Goal: Transaction & Acquisition: Purchase product/service

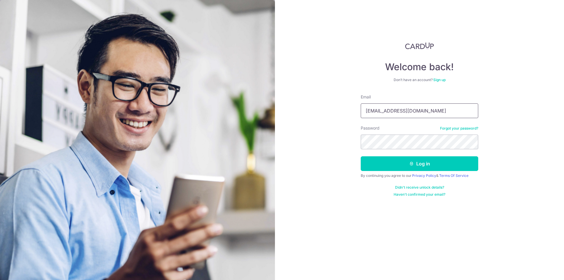
click at [430, 110] on input "shulinchong@yahoo.com.sg" at bounding box center [418, 110] width 117 height 15
type input "[EMAIL_ADDRESS][DOMAIN_NAME]"
click at [427, 162] on button "Log in" at bounding box center [418, 163] width 117 height 15
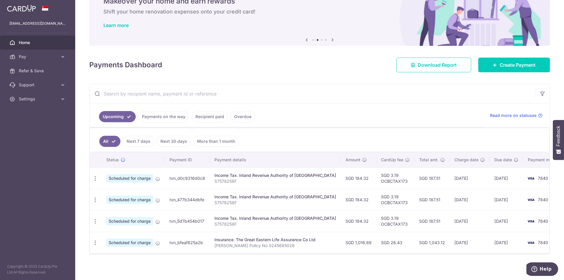
scroll to position [31, 0]
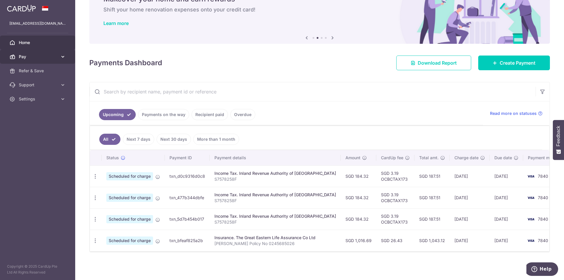
click at [37, 56] on span "Pay" at bounding box center [38, 57] width 39 height 6
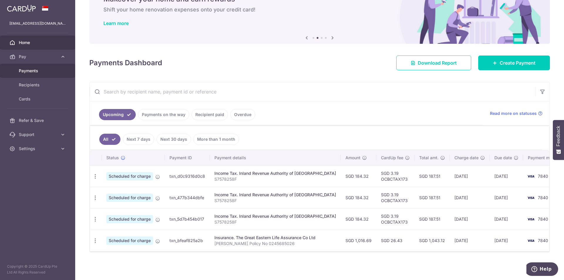
click at [40, 69] on span "Payments" at bounding box center [38, 71] width 39 height 6
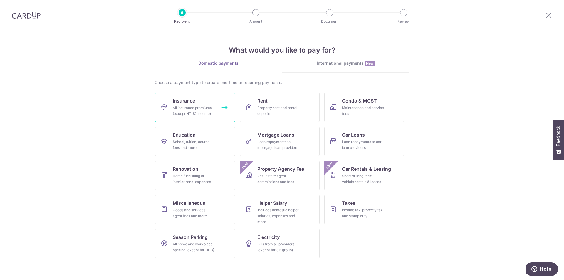
click at [201, 106] on div "All insurance premiums (except NTUC Income)" at bounding box center [194, 111] width 42 height 12
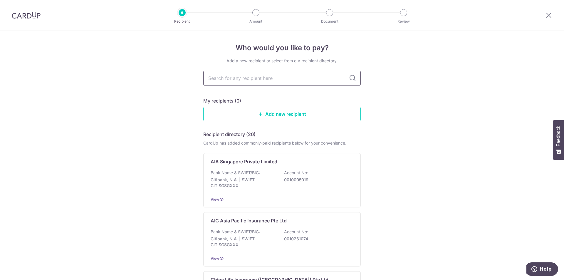
drag, startPoint x: 0, startPoint y: 0, endPoint x: 257, endPoint y: 81, distance: 269.3
click at [257, 81] on input "text" at bounding box center [281, 78] width 157 height 15
type input "aia"
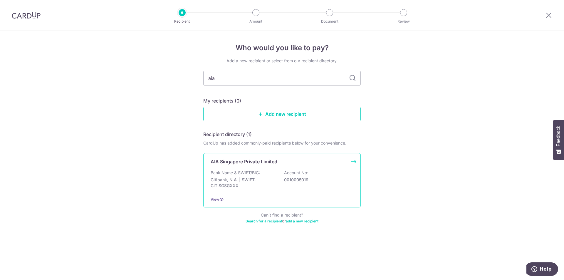
click at [317, 188] on div "Bank Name & SWIFT/BIC: Citibank, N.A. | SWIFT: CITISGSGXXX Account No: 00100050…" at bounding box center [281, 181] width 143 height 22
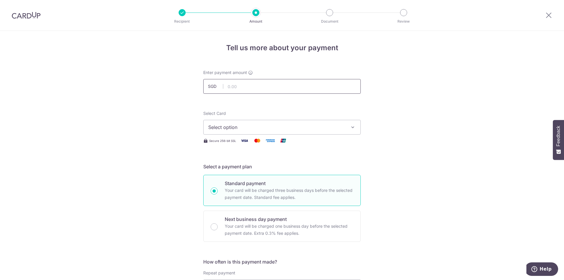
click at [285, 90] on input "text" at bounding box center [281, 86] width 157 height 15
type input "3,239.34"
click at [314, 120] on button "Select option" at bounding box center [281, 127] width 157 height 15
click at [237, 169] on span "**** 7840" at bounding box center [233, 169] width 22 height 7
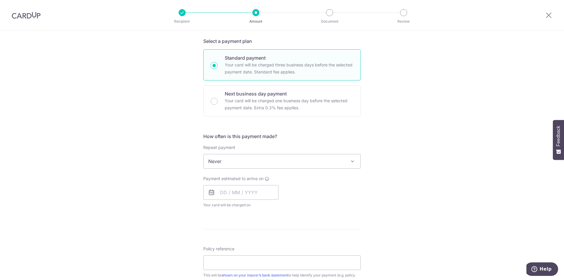
scroll to position [147, 0]
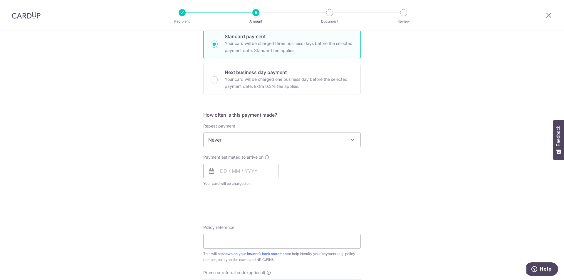
click at [237, 140] on span "Never" at bounding box center [281, 140] width 157 height 14
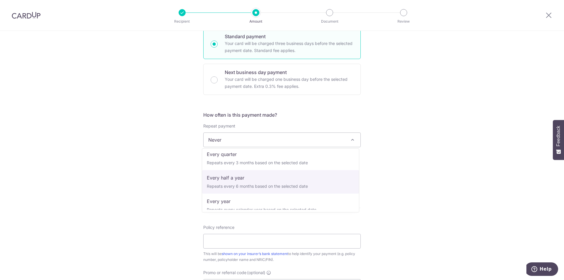
scroll to position [82, 0]
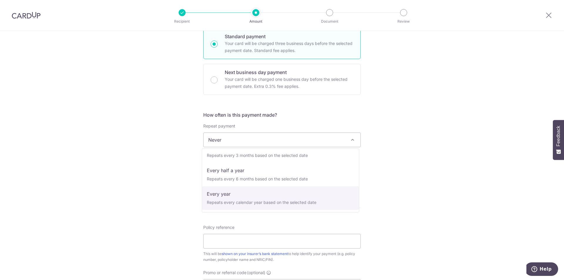
select select "6"
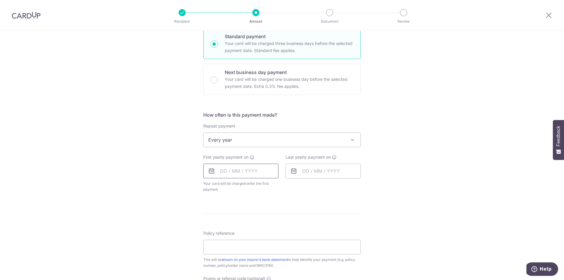
click at [235, 172] on input "text" at bounding box center [240, 170] width 75 height 15
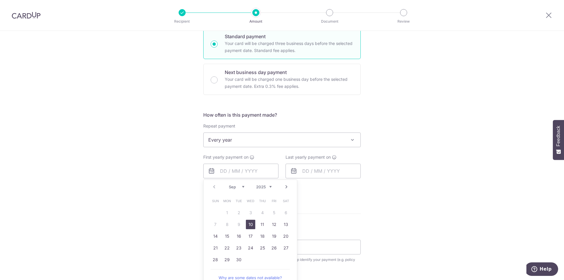
click at [247, 225] on link "10" at bounding box center [250, 224] width 9 height 9
type input "[DATE]"
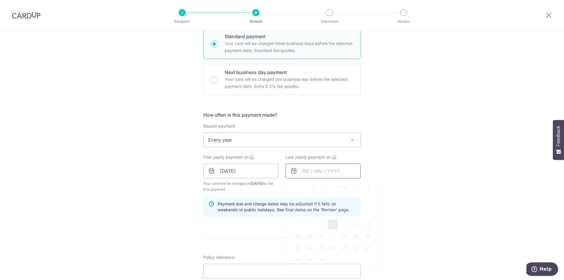
click at [313, 171] on input "text" at bounding box center [322, 170] width 75 height 15
click at [338, 186] on select "2025 2026 2027 2028 2029 2030 2031 2032 2033 2034 2035" at bounding box center [346, 186] width 16 height 5
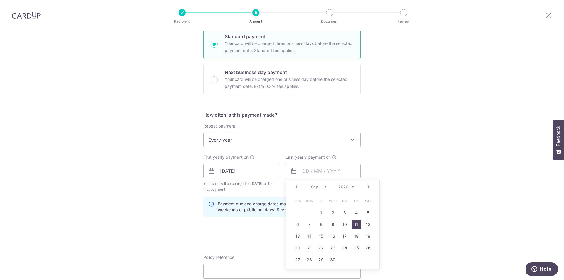
click at [353, 224] on link "11" at bounding box center [355, 224] width 9 height 9
type input "11/09/2026"
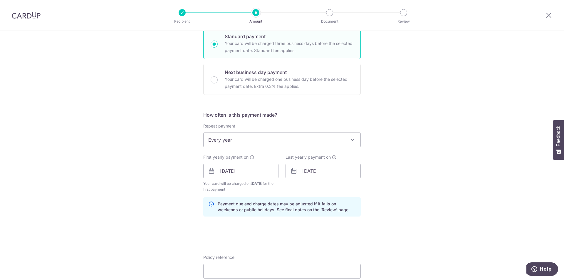
click at [424, 212] on div "Tell us more about your payment Enter payment amount SGD 3,239.34 3239.34 Selec…" at bounding box center [282, 164] width 564 height 561
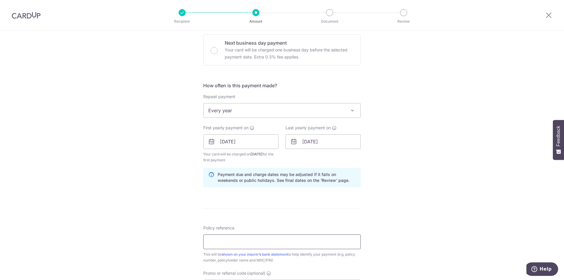
click at [283, 243] on input "Policy reference" at bounding box center [281, 241] width 157 height 15
type input "Tan Soon Hua H230034671 E230034671"
click at [71, 217] on div "Tell us more about your payment Enter payment amount SGD 3,239.34 3239.34 Selec…" at bounding box center [282, 135] width 564 height 561
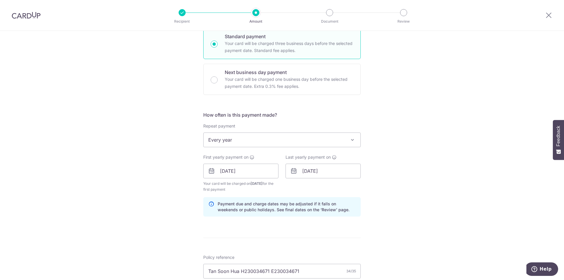
scroll to position [312, 0]
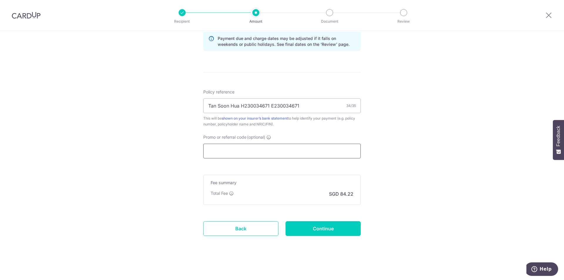
click at [305, 154] on input "Promo or referral code (optional)" at bounding box center [281, 151] width 157 height 15
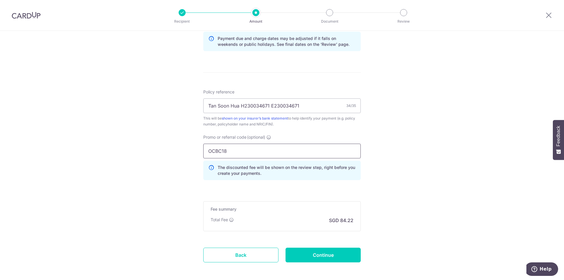
type input "OCBC18"
click at [463, 149] on div "Tell us more about your payment Enter payment amount SGD 3,239.34 3239.34 Selec…" at bounding box center [282, 12] width 564 height 587
drag, startPoint x: 349, startPoint y: 253, endPoint x: 367, endPoint y: 247, distance: 18.8
click at [349, 253] on input "Continue" at bounding box center [322, 254] width 75 height 15
type input "Create Schedule"
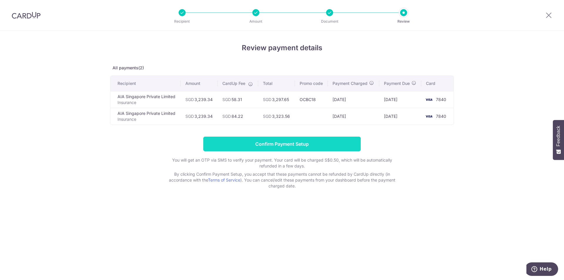
click at [249, 145] on input "Confirm Payment Setup" at bounding box center [281, 143] width 157 height 15
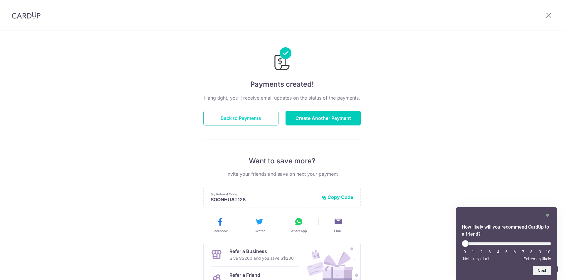
click at [259, 117] on button "Back to Payments" at bounding box center [240, 118] width 75 height 15
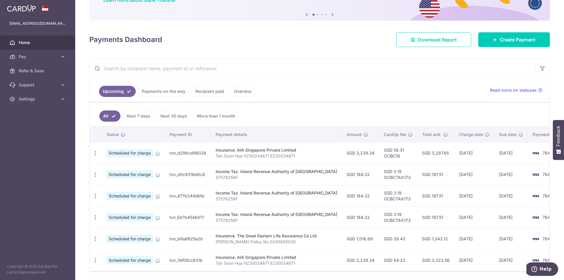
scroll to position [59, 0]
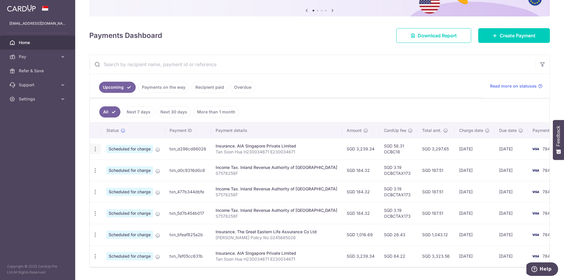
click at [93, 150] on icon "button" at bounding box center [95, 149] width 6 height 6
click at [367, 96] on ul "Upcoming Payments on the way Recipient paid Overdue" at bounding box center [286, 86] width 393 height 24
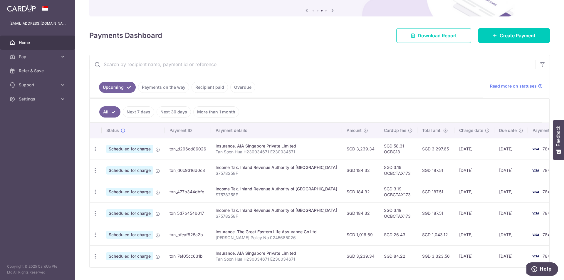
click at [158, 88] on link "Payments on the way" at bounding box center [163, 87] width 51 height 11
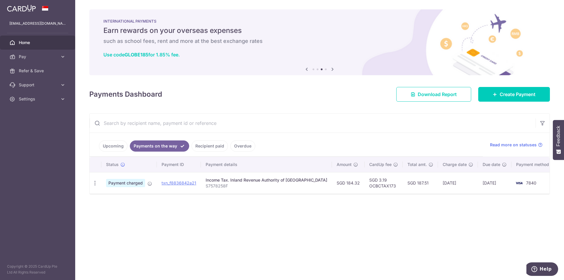
click at [215, 143] on link "Recipient paid" at bounding box center [209, 145] width 36 height 11
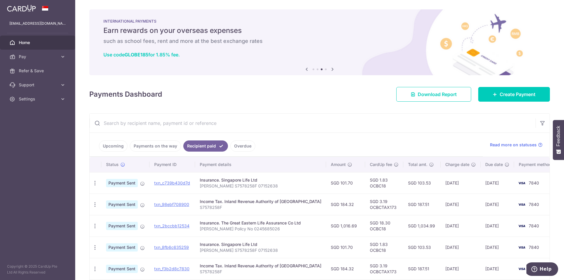
scroll to position [29, 0]
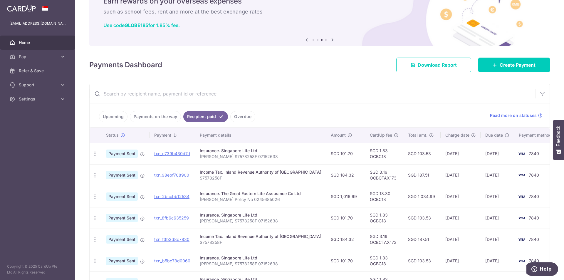
click at [115, 115] on link "Upcoming" at bounding box center [113, 116] width 28 height 11
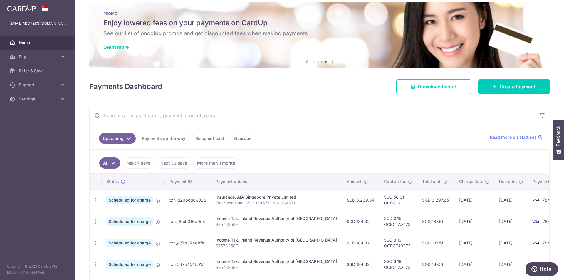
scroll to position [0, 0]
